Goal: Task Accomplishment & Management: Use online tool/utility

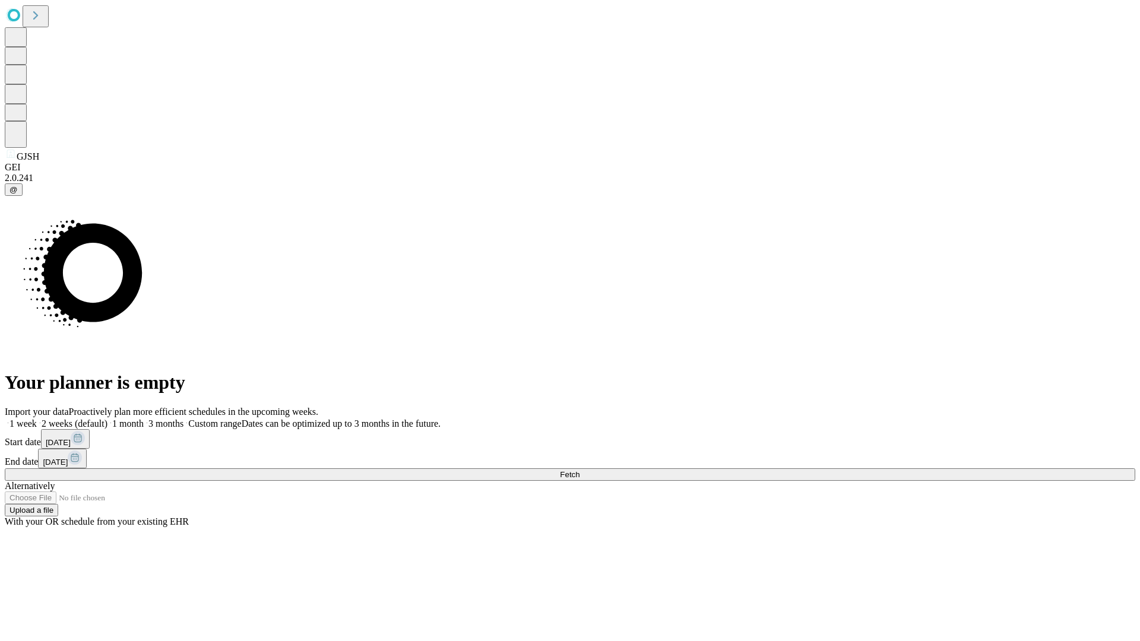
click at [580, 470] on span "Fetch" at bounding box center [570, 474] width 20 height 9
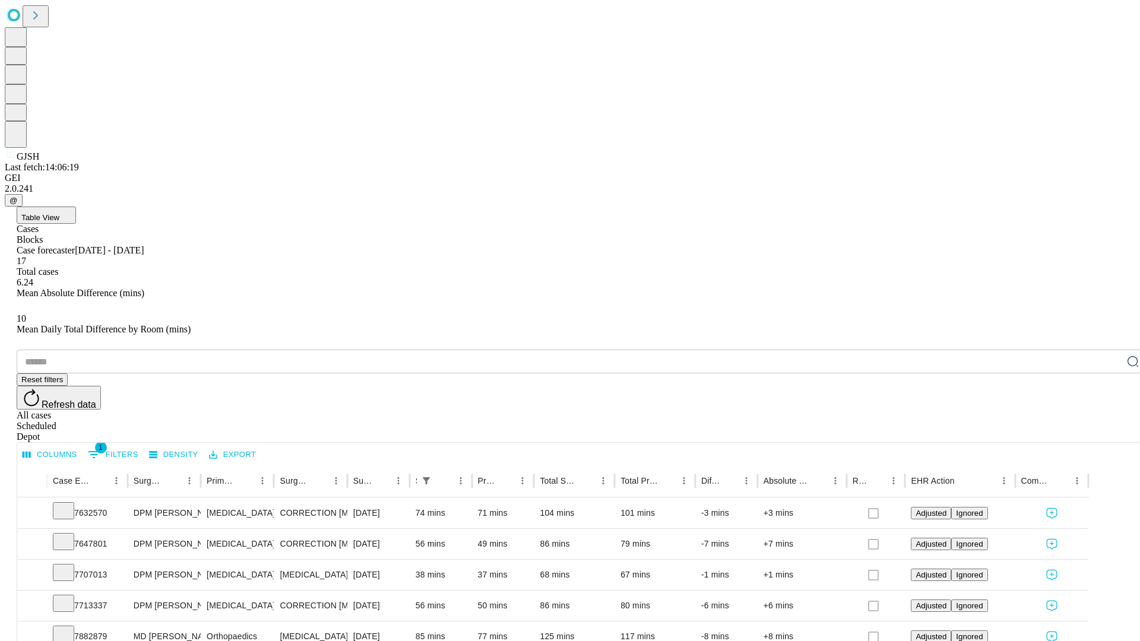
click at [1109, 432] on div "Depot" at bounding box center [582, 437] width 1131 height 11
